Goal: Task Accomplishment & Management: Use online tool/utility

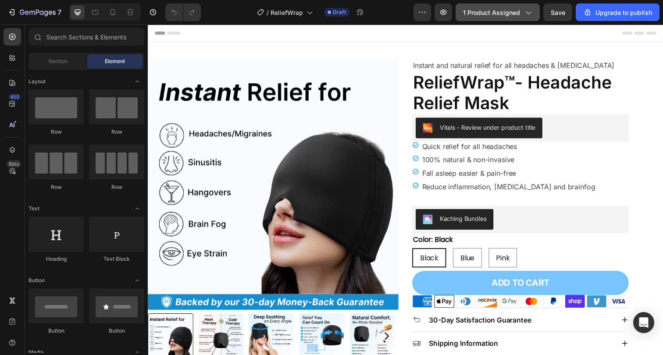
click at [497, 9] on span "1 product assigned" at bounding box center [491, 12] width 57 height 9
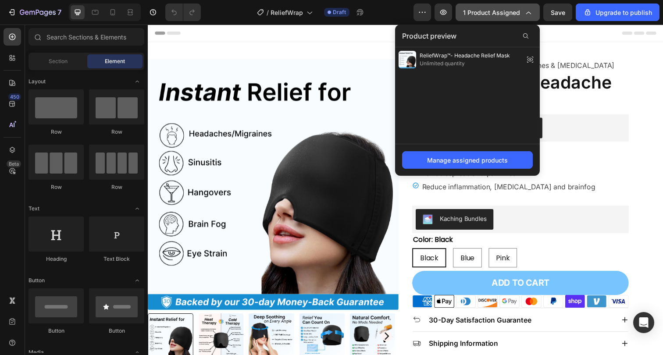
click at [499, 11] on span "1 product assigned" at bounding box center [491, 12] width 57 height 9
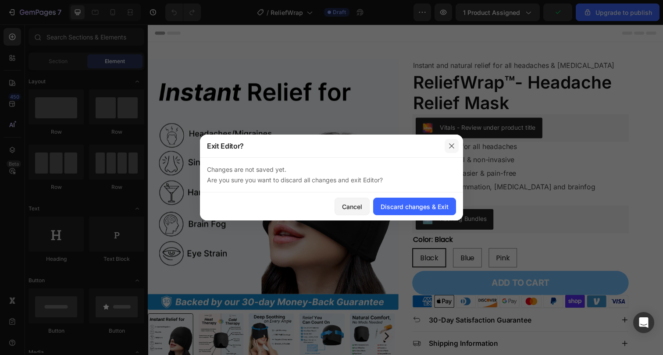
click at [454, 144] on icon "button" at bounding box center [451, 146] width 7 height 7
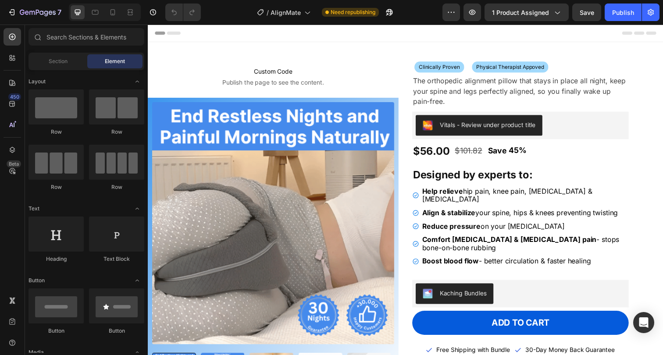
click at [449, 22] on div "7 / AlignMate Need republishing Preview 1 product assigned Save Publish" at bounding box center [331, 12] width 663 height 25
click at [449, 18] on button "button" at bounding box center [451, 13] width 18 height 18
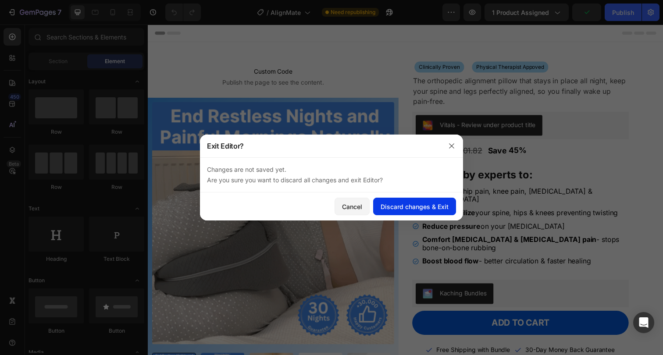
click at [422, 208] on div "Discard changes & Exit" at bounding box center [415, 206] width 68 height 9
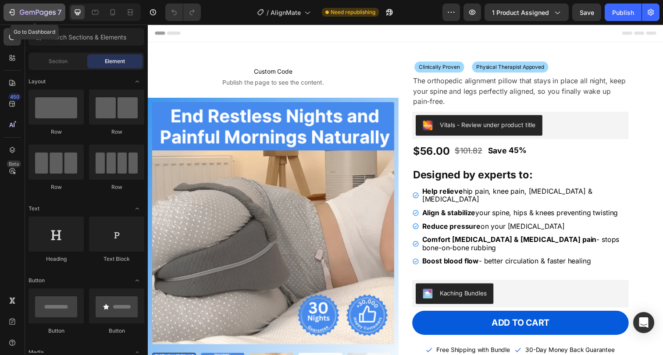
click at [12, 10] on icon "button" at bounding box center [11, 12] width 9 height 9
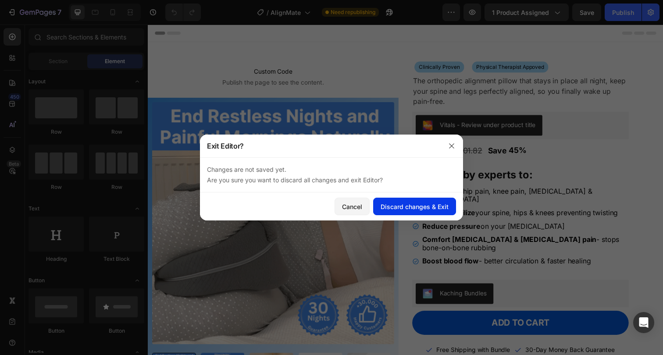
click at [438, 202] on div "Discard changes & Exit" at bounding box center [415, 206] width 68 height 9
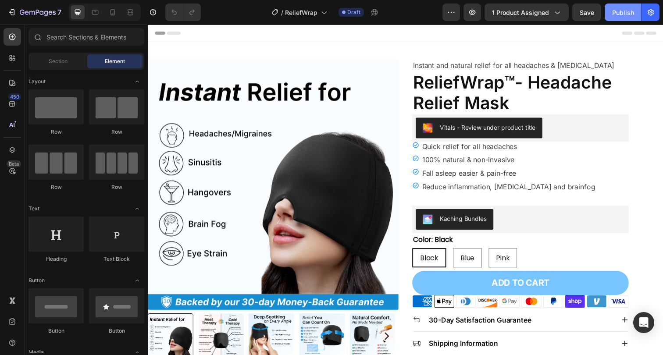
click at [617, 15] on div "Publish" at bounding box center [623, 12] width 22 height 9
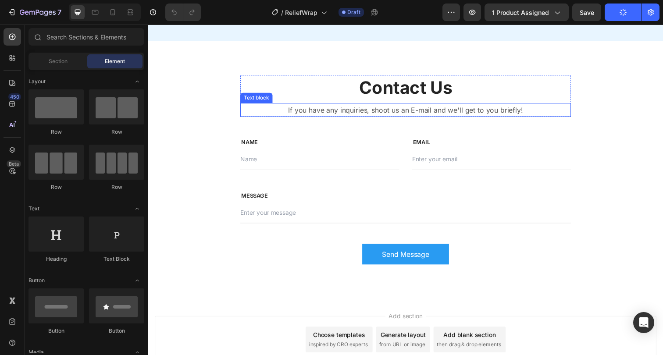
scroll to position [2050, 0]
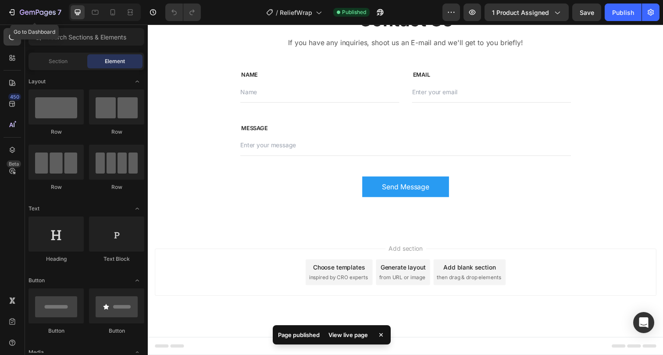
click at [15, 0] on div "7 Go to Dashboard / ReliefWrap Published Preview 1 product assigned Save Publis…" at bounding box center [331, 0] width 663 height 0
click at [5, 14] on button "7" at bounding box center [35, 13] width 62 height 18
